Goal: Task Accomplishment & Management: Complete application form

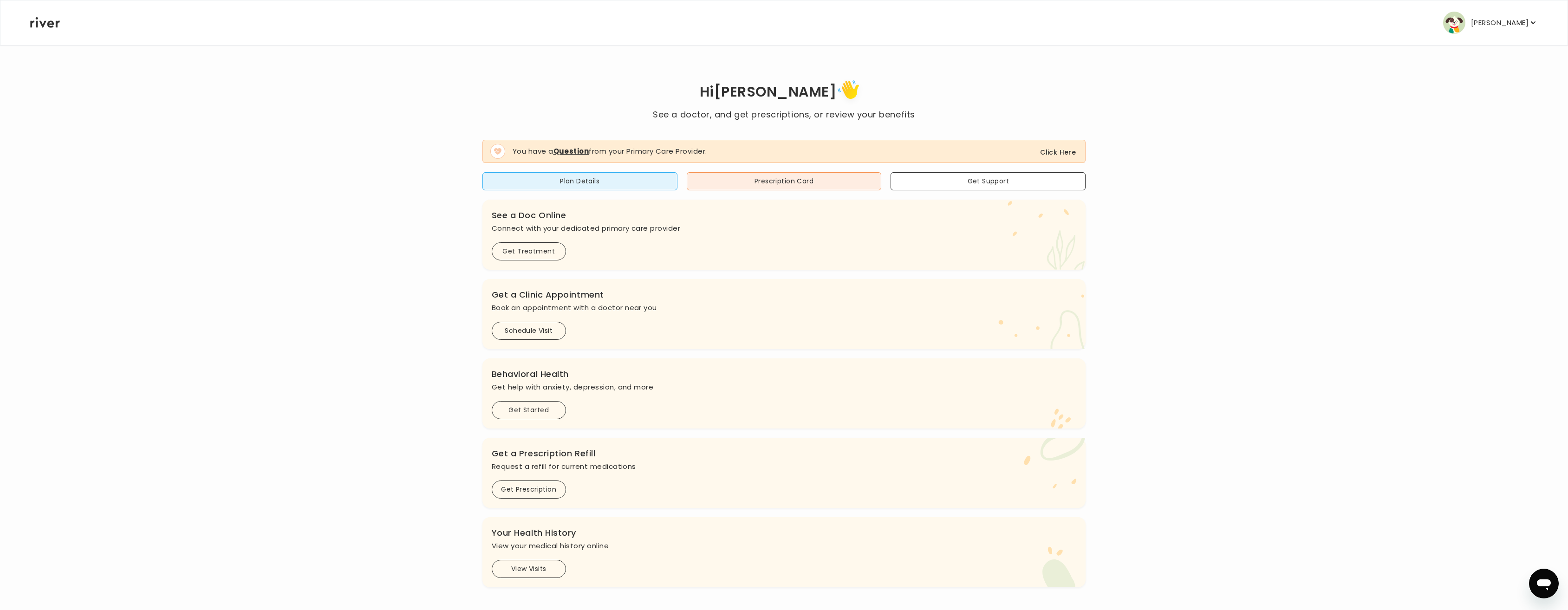
click at [1070, 152] on button "Click Here" at bounding box center [1058, 152] width 36 height 11
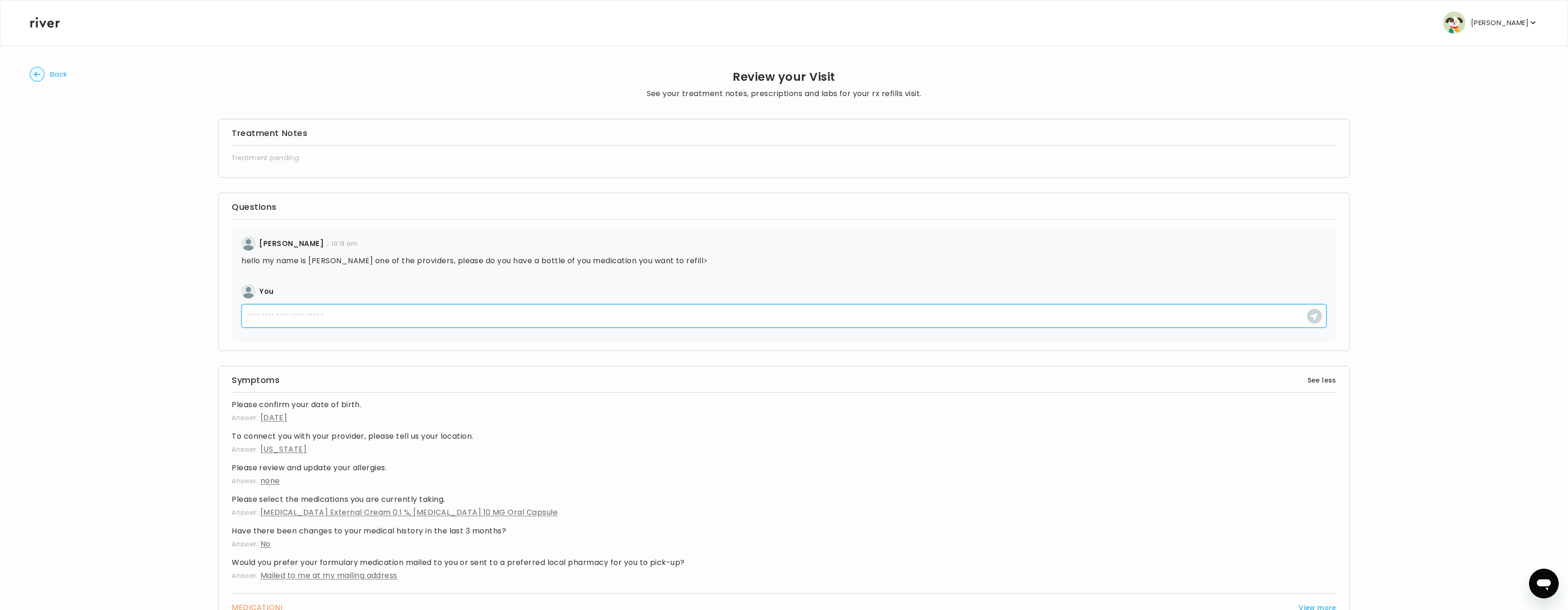
click at [303, 316] on textarea at bounding box center [784, 316] width 1085 height 24
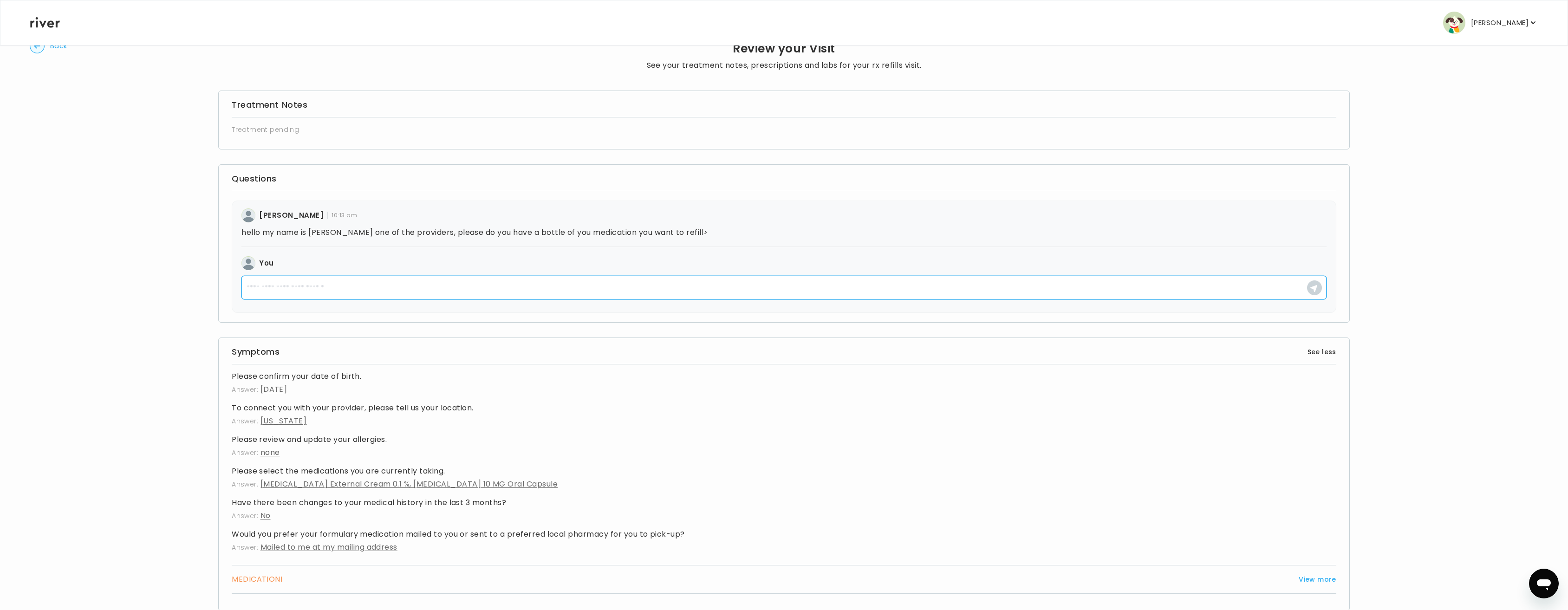
scroll to position [55, 0]
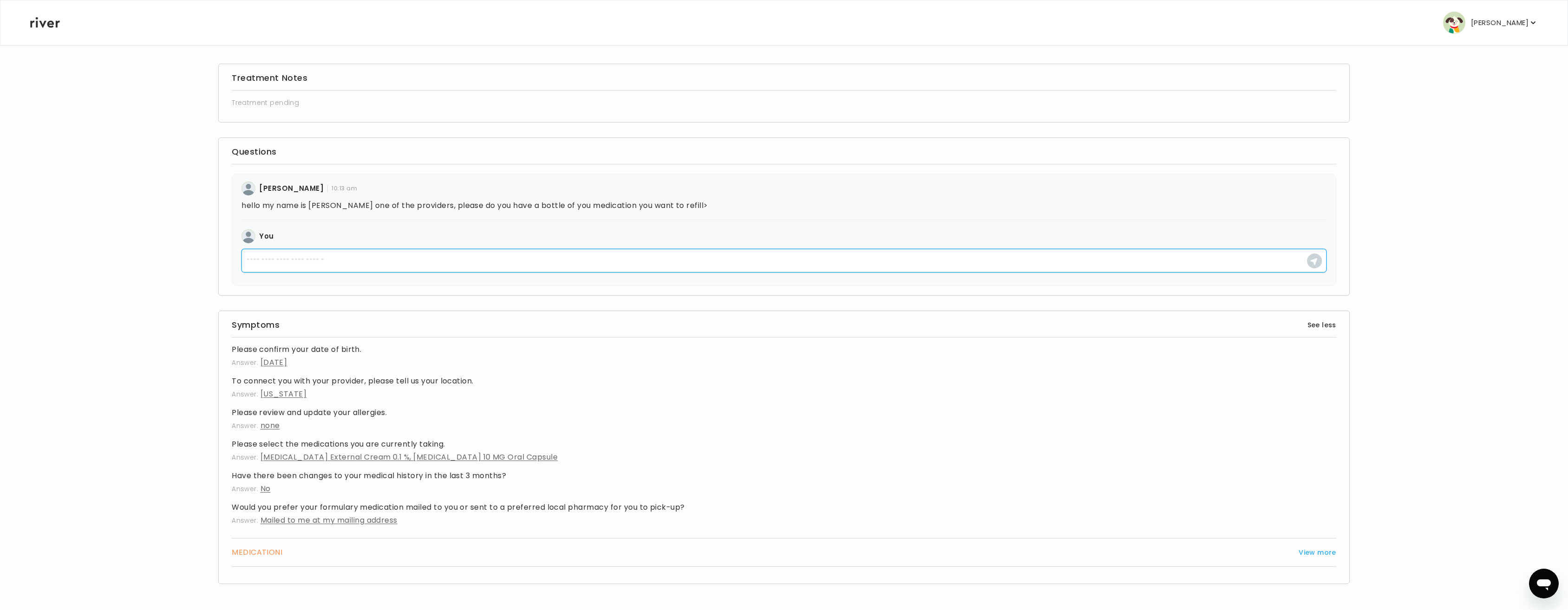
click at [345, 267] on textarea at bounding box center [784, 261] width 1085 height 24
type textarea "**********"
click at [1316, 262] on use "button" at bounding box center [1314, 261] width 7 height 7
